Goal: Transaction & Acquisition: Download file/media

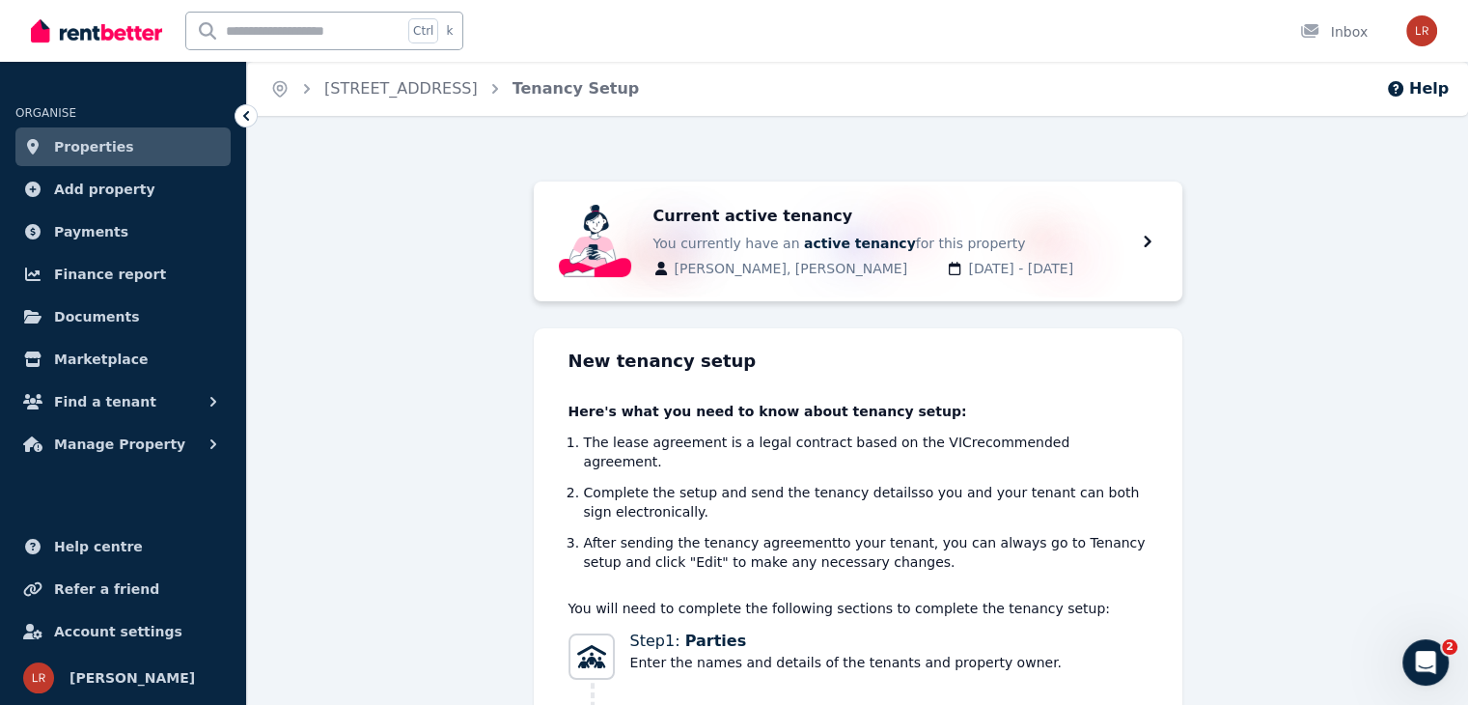
click at [112, 314] on span "Documents" at bounding box center [97, 316] width 86 height 23
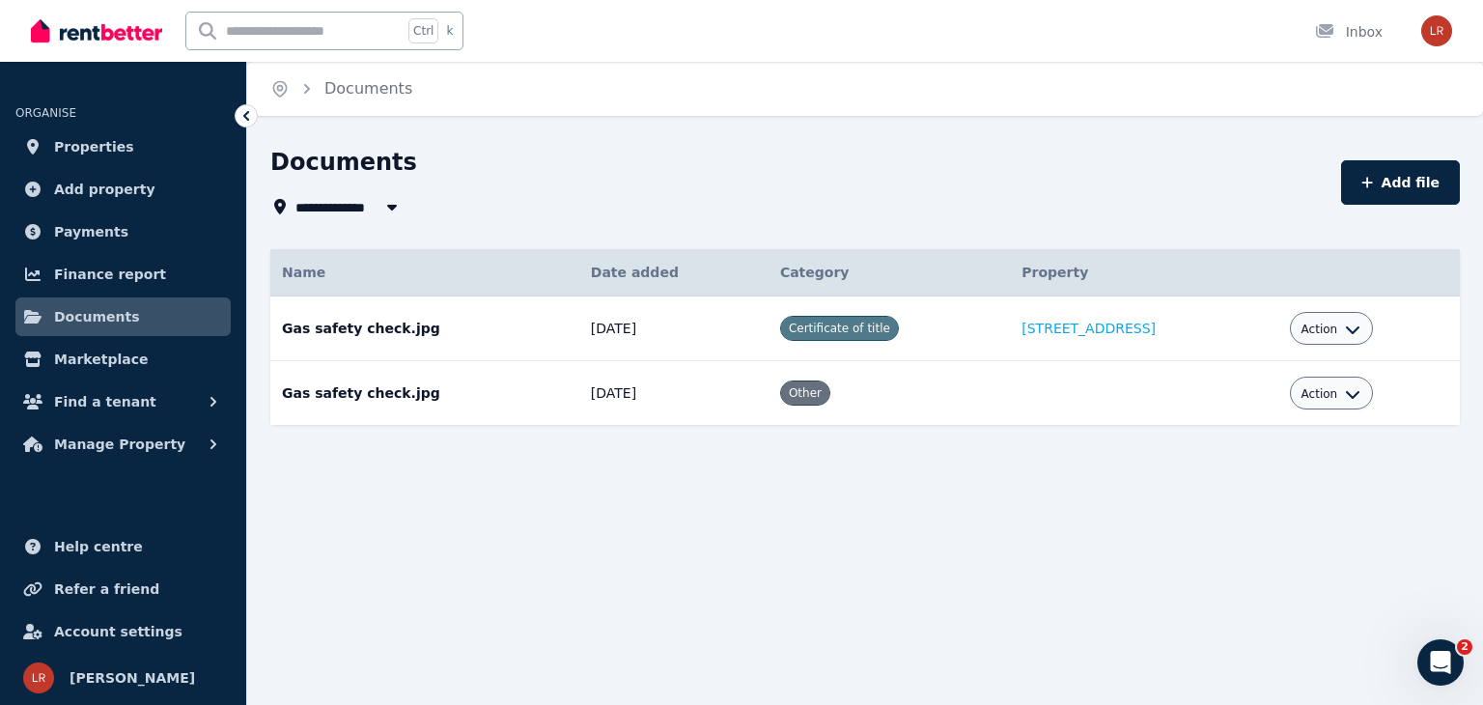
click at [789, 333] on span "Certificate of title" at bounding box center [839, 328] width 101 height 14
click at [395, 329] on td "Gas safety check.jpg Date added: [DATE] Category: Certificate of title Property…" at bounding box center [424, 328] width 309 height 65
click at [1322, 347] on td "Action" at bounding box center [1368, 328] width 181 height 65
click at [1324, 339] on div "Action" at bounding box center [1331, 328] width 60 height 23
click at [1326, 331] on button "Action" at bounding box center [1331, 328] width 60 height 15
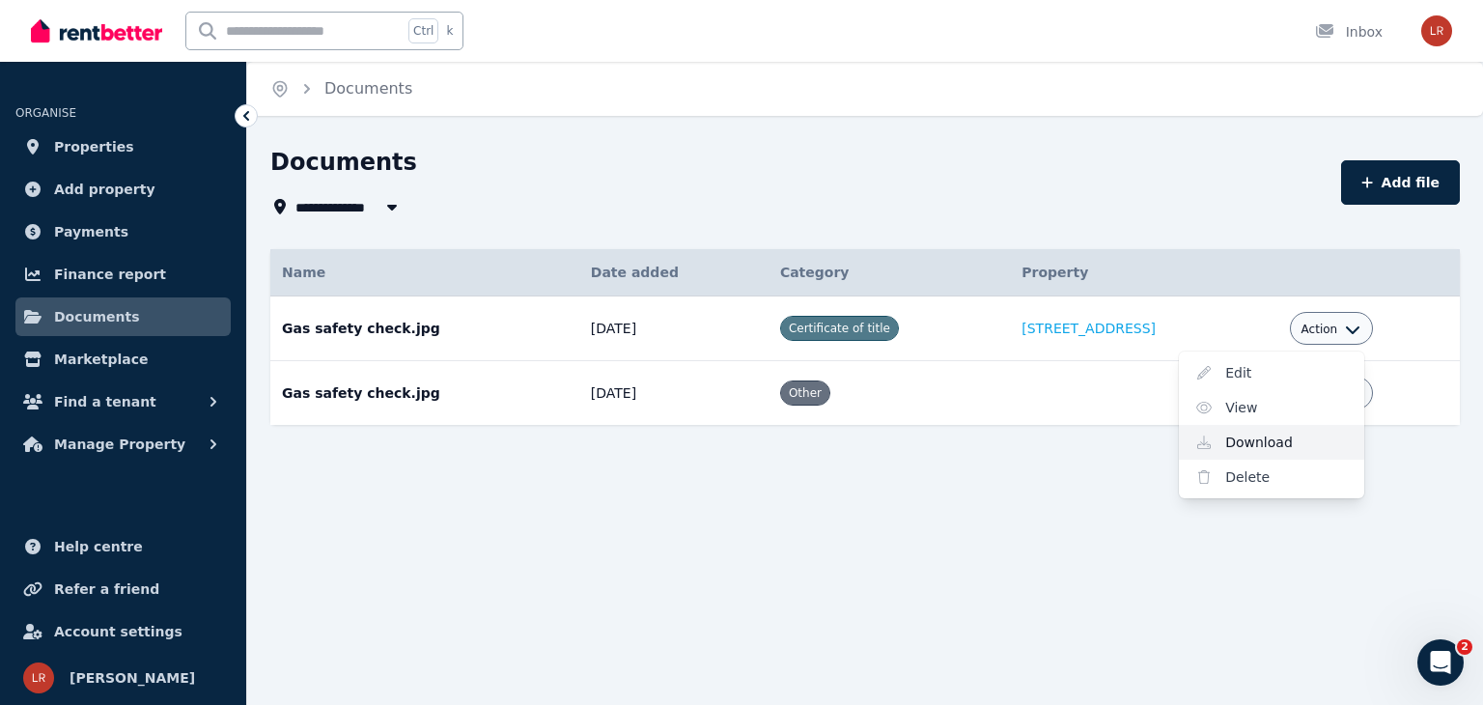
click at [1255, 437] on link "Download" at bounding box center [1271, 442] width 185 height 35
